Goal: Navigation & Orientation: Find specific page/section

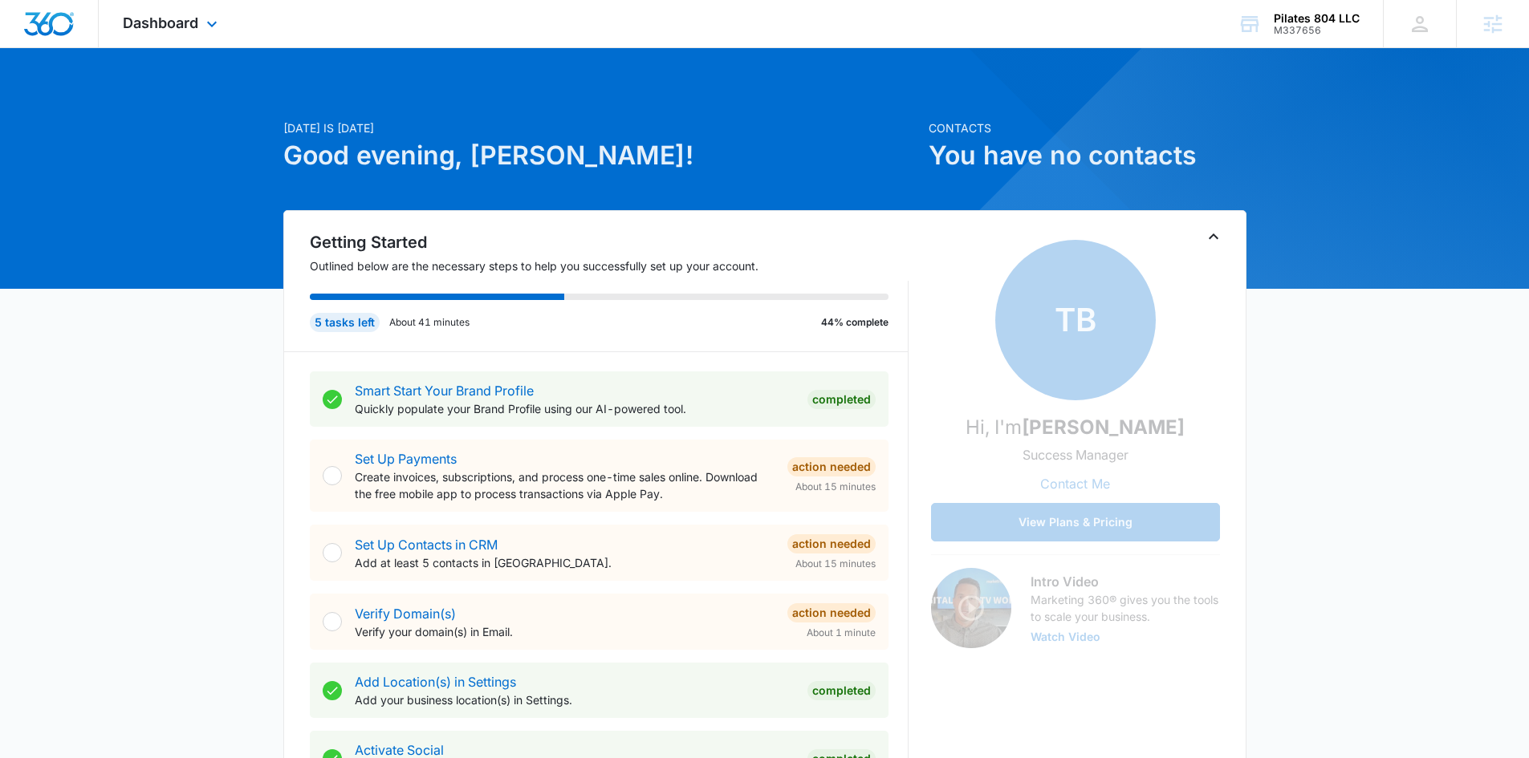
click at [116, 23] on div "Dashboard Apps Reputation Websites Forms CRM Email Social Content Ads Intellige…" at bounding box center [172, 23] width 147 height 47
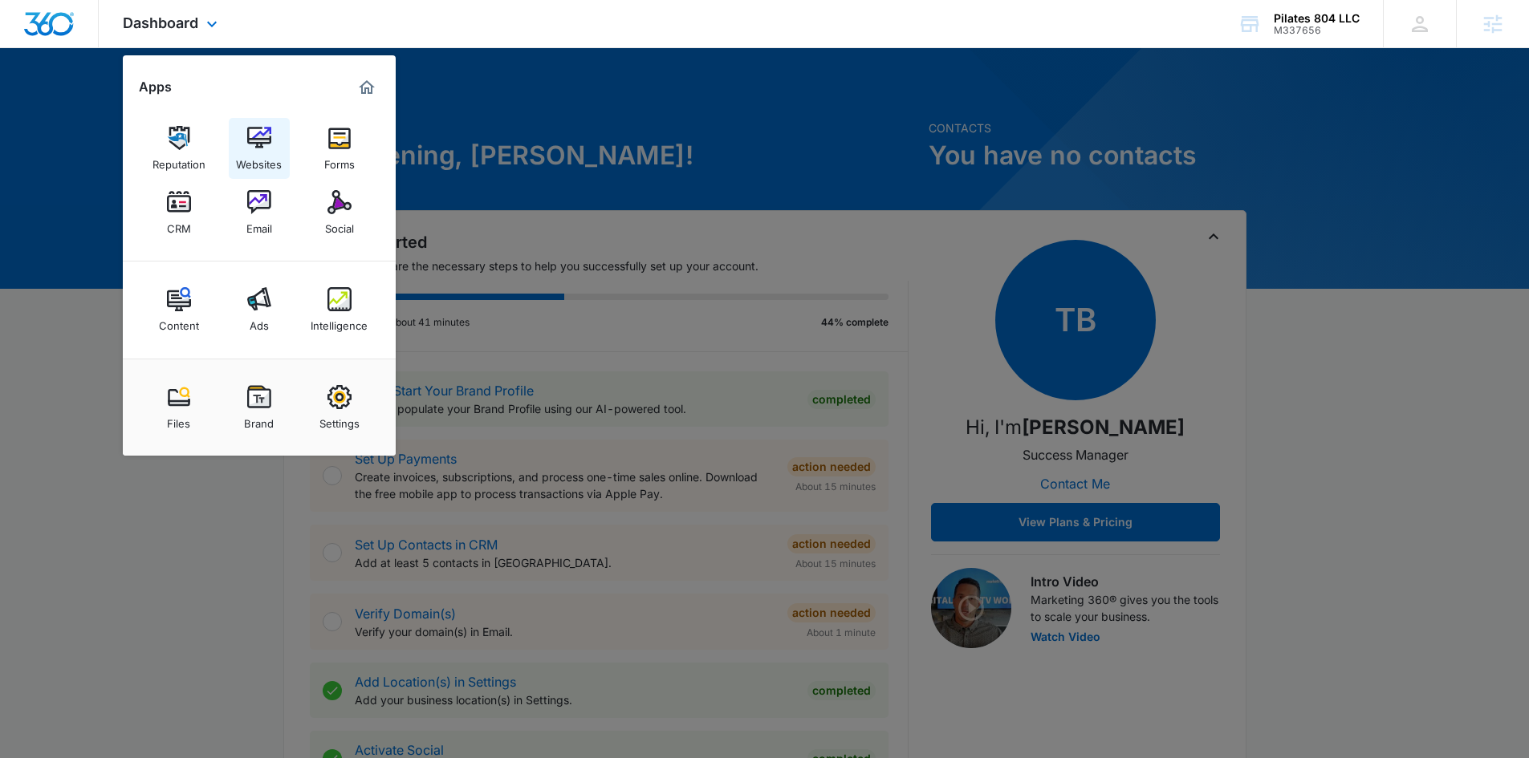
click at [255, 157] on div "Websites" at bounding box center [259, 160] width 46 height 21
